Goal: Find specific page/section: Find specific page/section

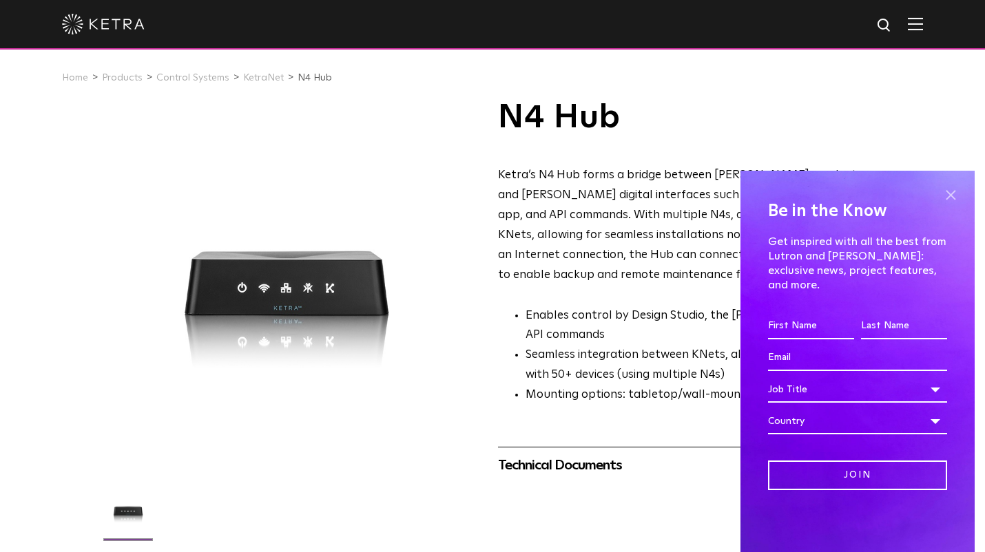
click at [949, 205] on span at bounding box center [950, 195] width 21 height 21
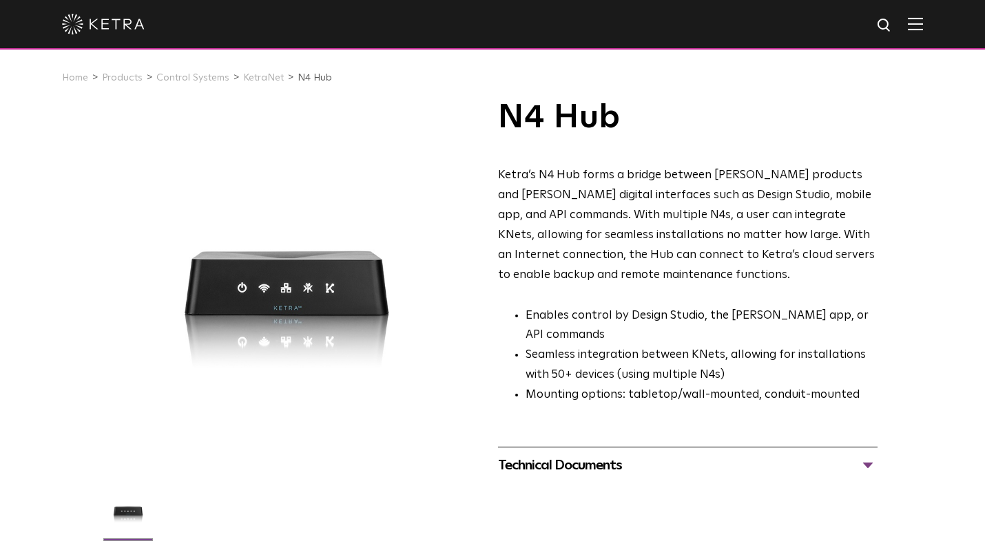
click at [923, 28] on img at bounding box center [915, 23] width 15 height 13
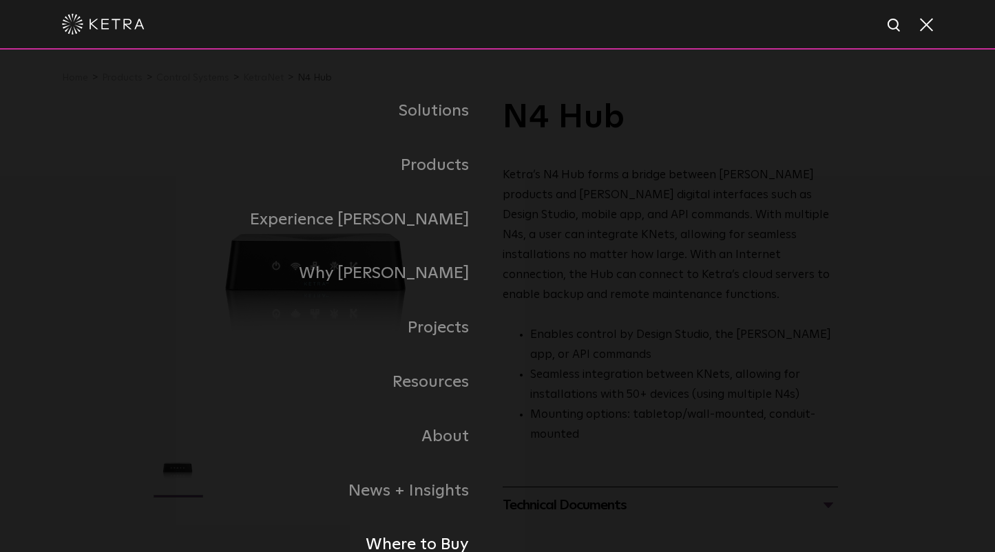
click at [441, 547] on link "Where to Buy" at bounding box center [326, 545] width 344 height 54
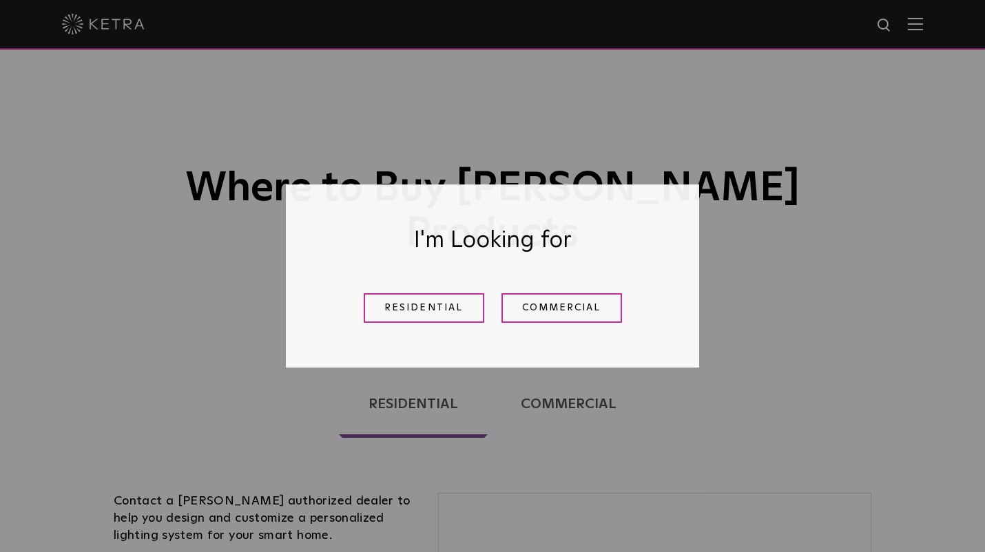
click at [754, 243] on div "I'm Looking for Residential Commercial" at bounding box center [492, 276] width 985 height 552
click at [548, 304] on link "Commercial" at bounding box center [562, 308] width 121 height 30
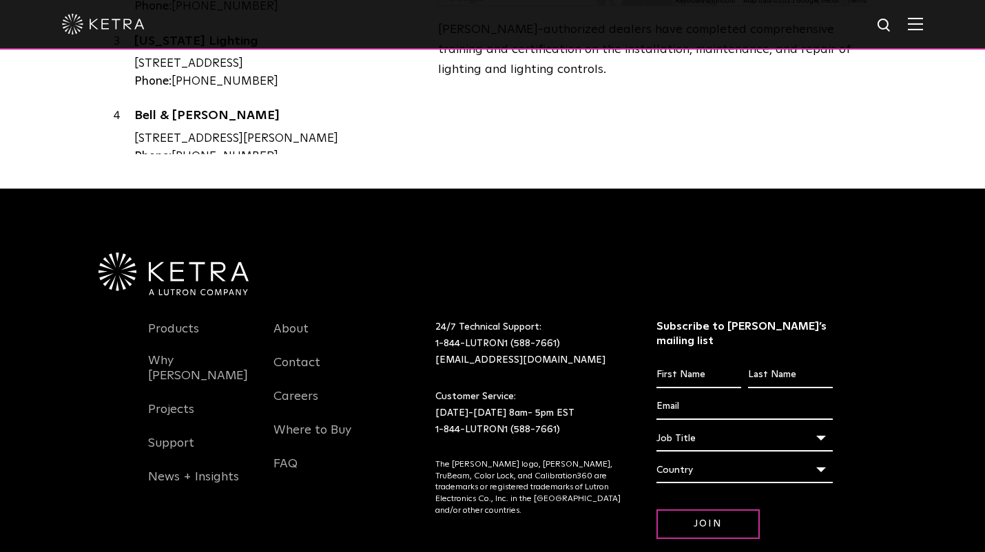
scroll to position [827, 0]
